Goal: Navigation & Orientation: Find specific page/section

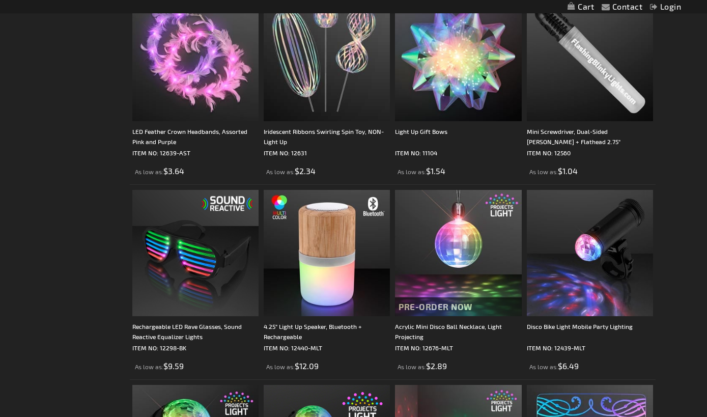
scroll to position [440, 0]
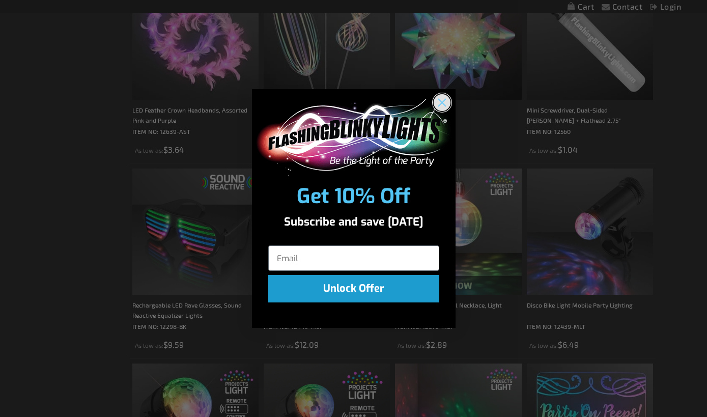
click at [439, 102] on circle "Close dialog" at bounding box center [441, 102] width 17 height 17
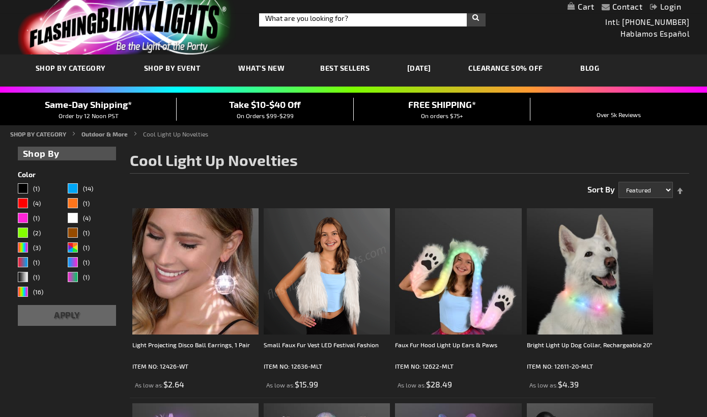
scroll to position [0, 0]
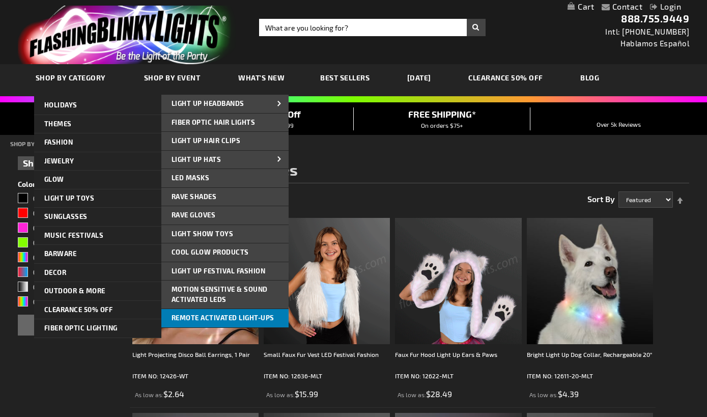
click at [192, 319] on span "Remote Activated Light-Ups" at bounding box center [222, 317] width 103 height 8
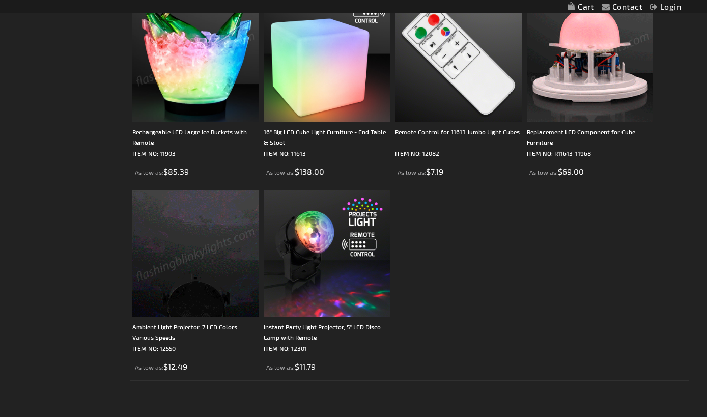
scroll to position [441, 0]
